Goal: Navigation & Orientation: Go to known website

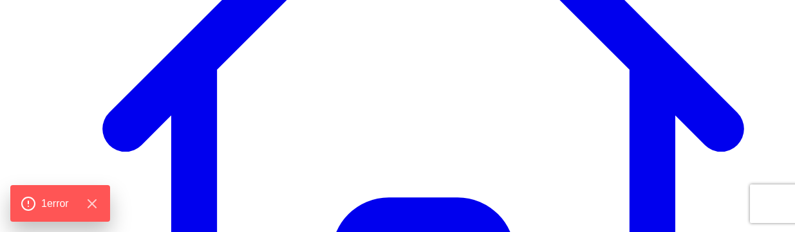
scroll to position [395, 0]
